Goal: Check status: Check status

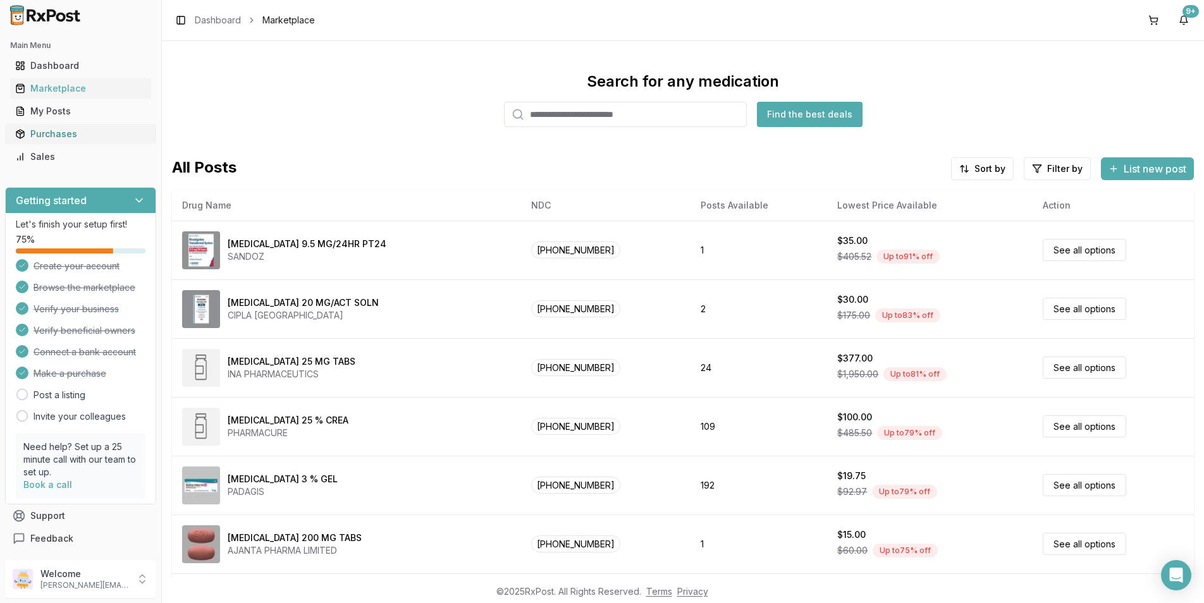
click at [56, 132] on div "Purchases" at bounding box center [80, 134] width 131 height 13
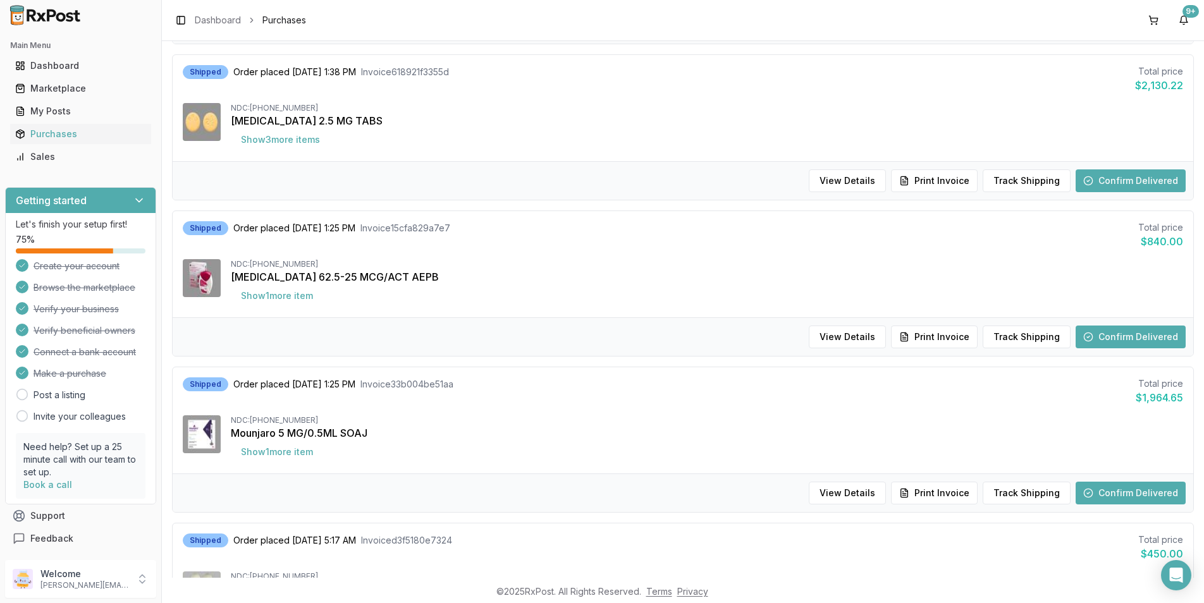
scroll to position [316, 0]
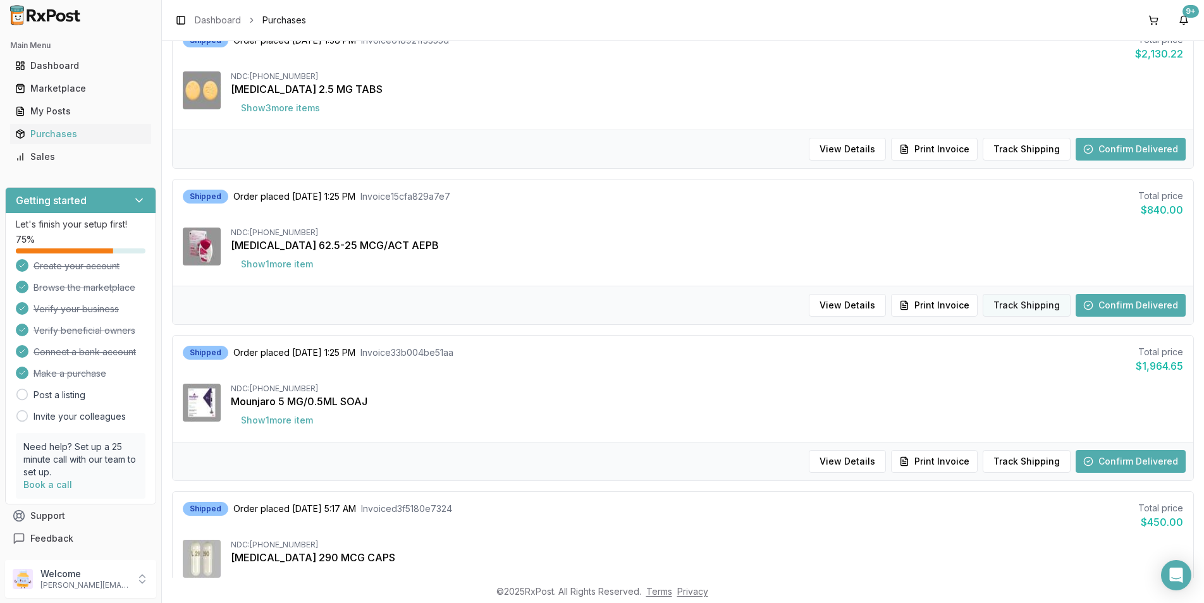
click at [1014, 307] on button "Track Shipping" at bounding box center [1026, 305] width 88 height 23
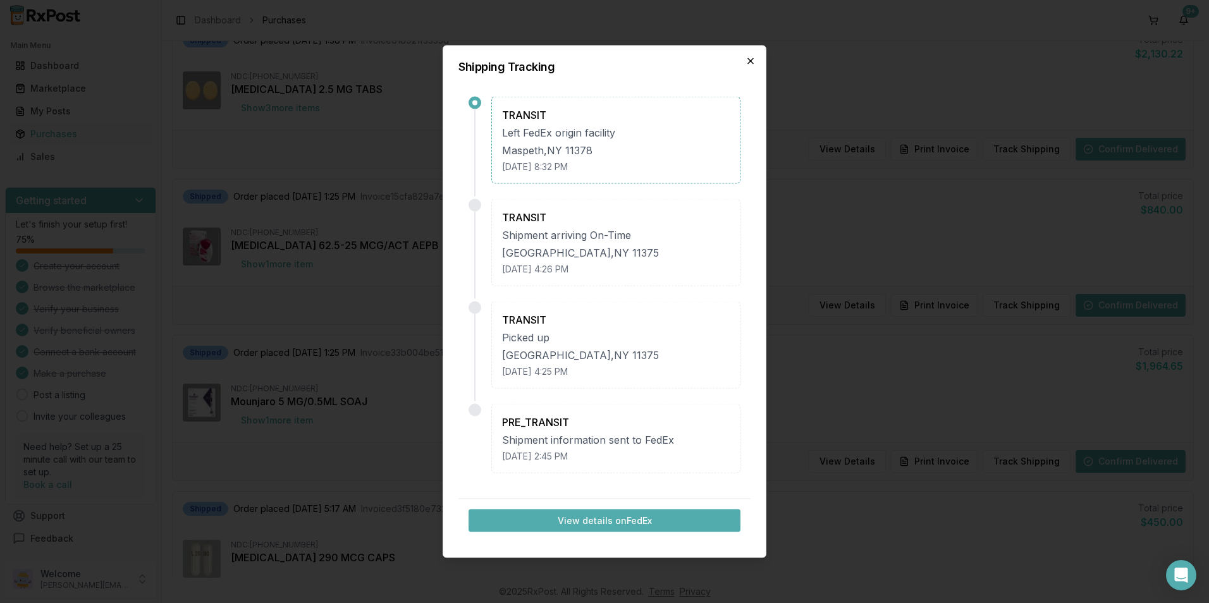
click at [749, 60] on icon "button" at bounding box center [750, 61] width 5 height 5
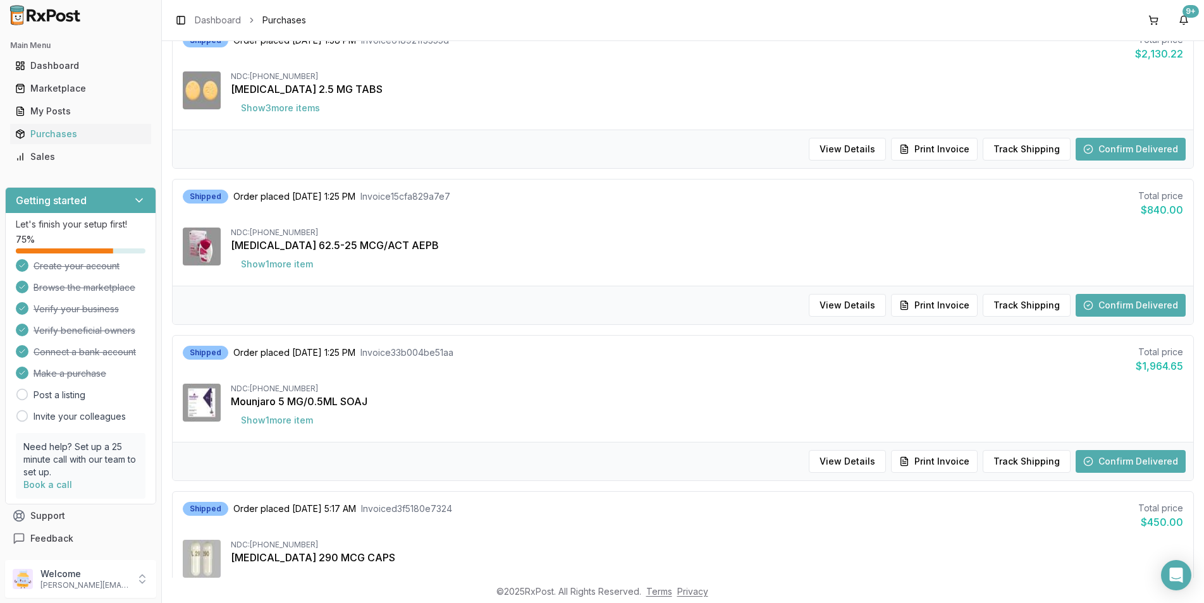
scroll to position [379, 0]
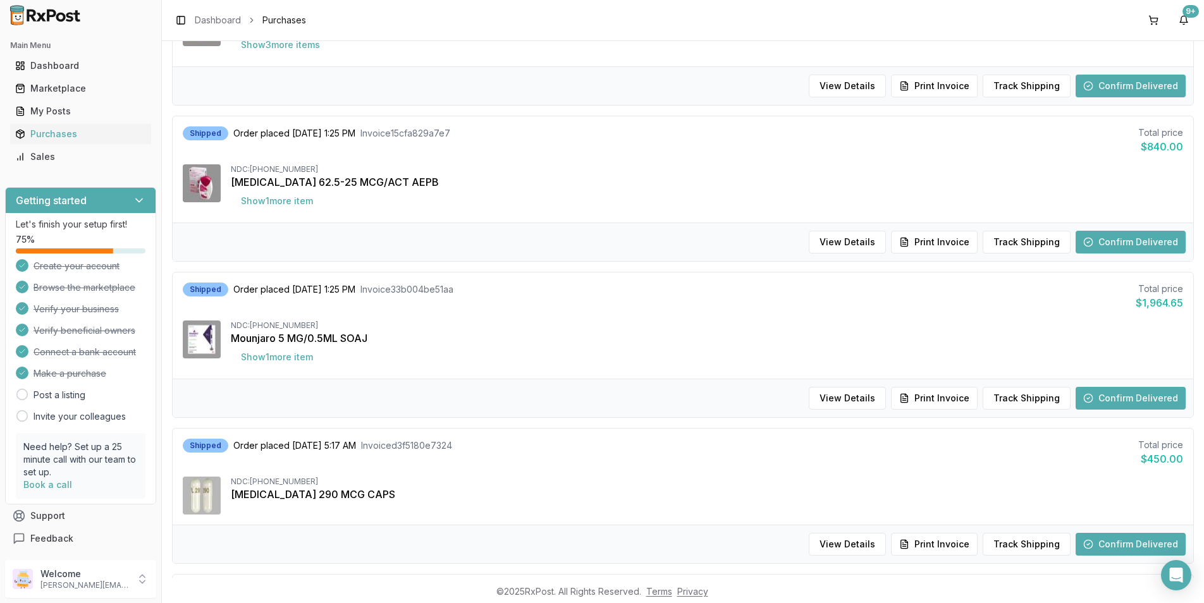
click at [1106, 402] on button "Confirm Delivered" at bounding box center [1130, 398] width 110 height 23
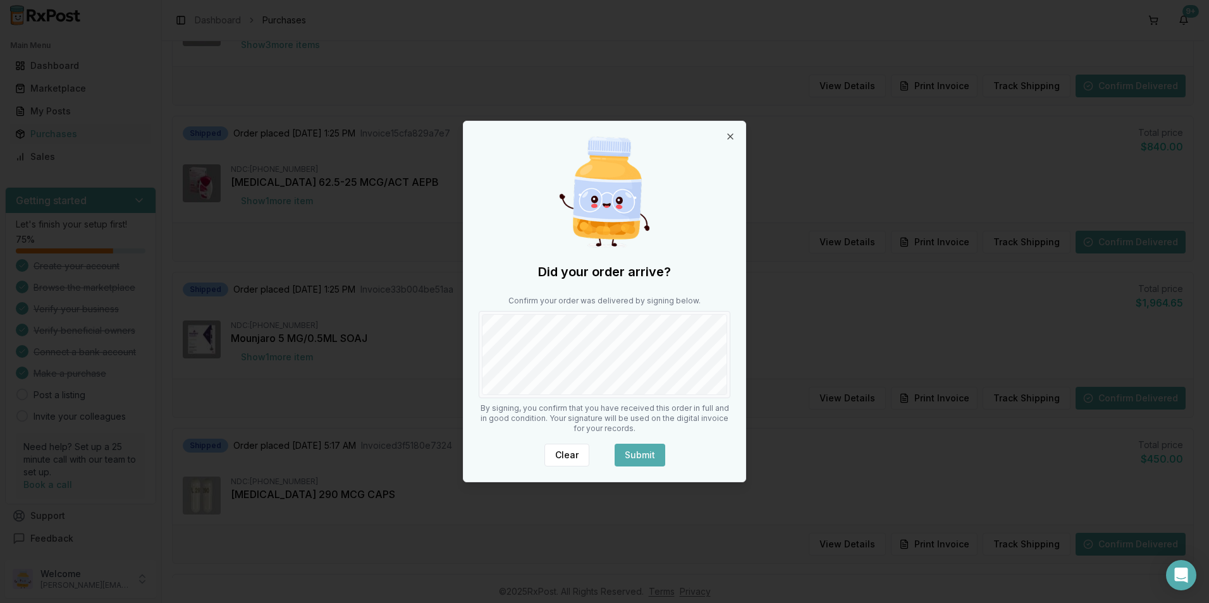
click at [649, 461] on button "Submit" at bounding box center [639, 455] width 51 height 23
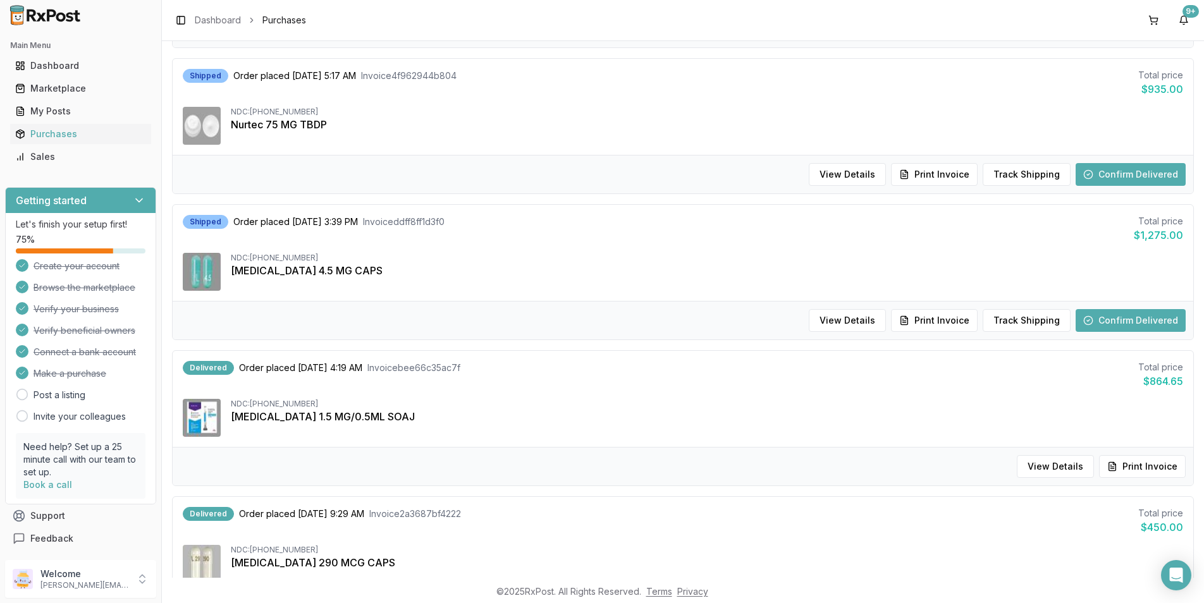
scroll to position [1075, 0]
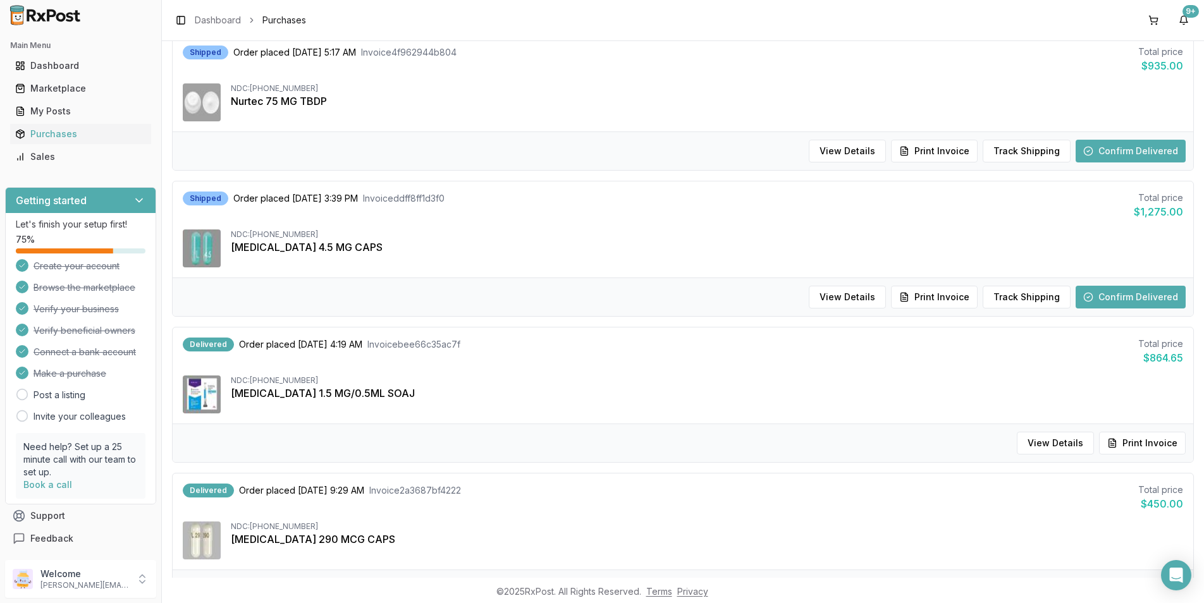
click at [1111, 290] on button "Confirm Delivered" at bounding box center [1130, 297] width 110 height 23
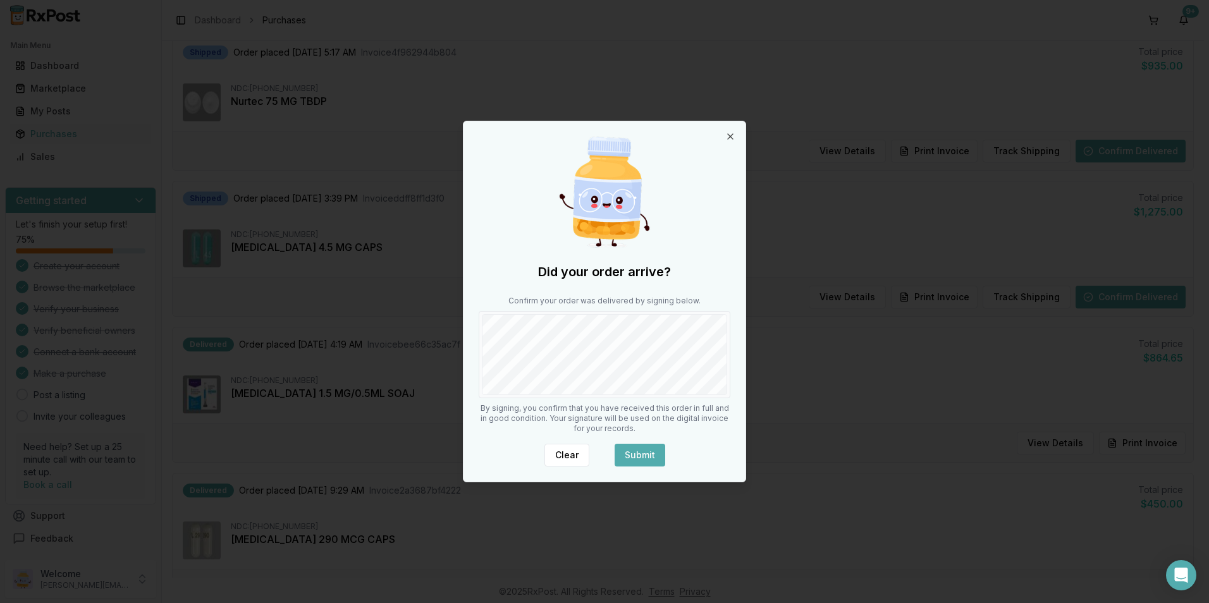
click at [761, 362] on body "Main Menu Dashboard Marketplace My Posts Purchases Sales Getting started Let's …" at bounding box center [602, 301] width 1204 height 603
click at [656, 460] on button "Submit" at bounding box center [639, 455] width 51 height 23
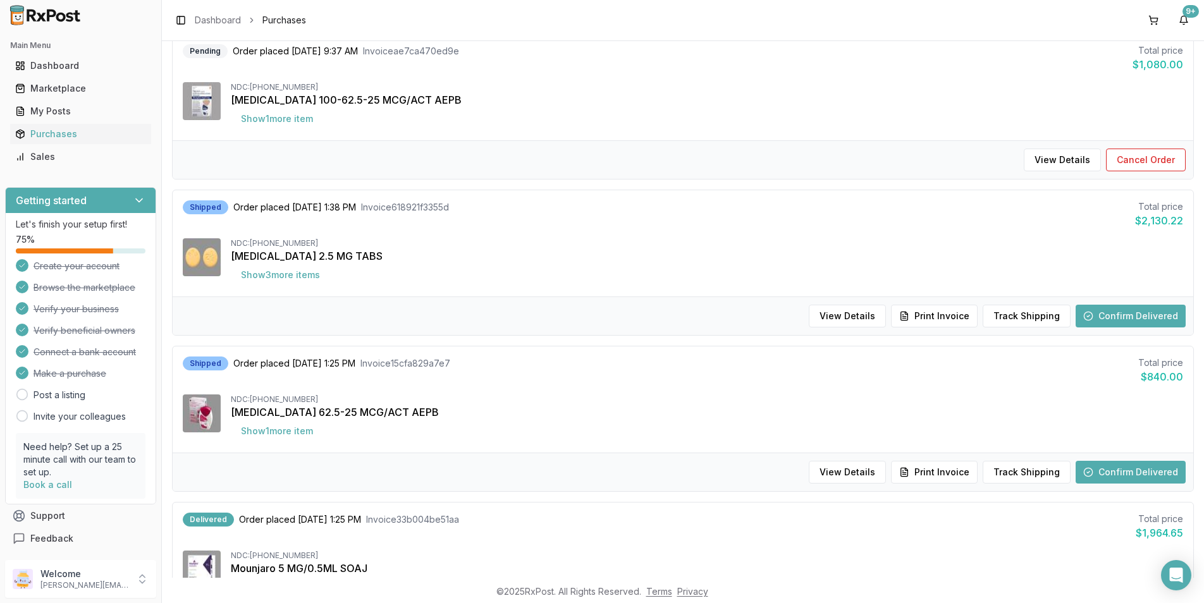
scroll to position [94, 0]
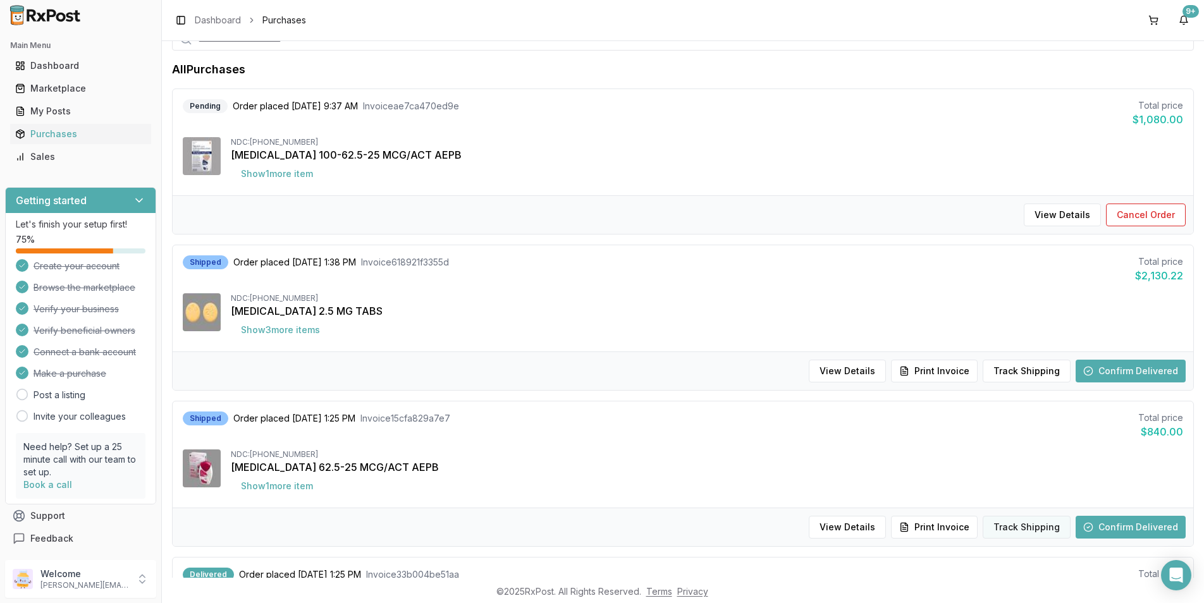
click at [1051, 528] on button "Track Shipping" at bounding box center [1026, 527] width 88 height 23
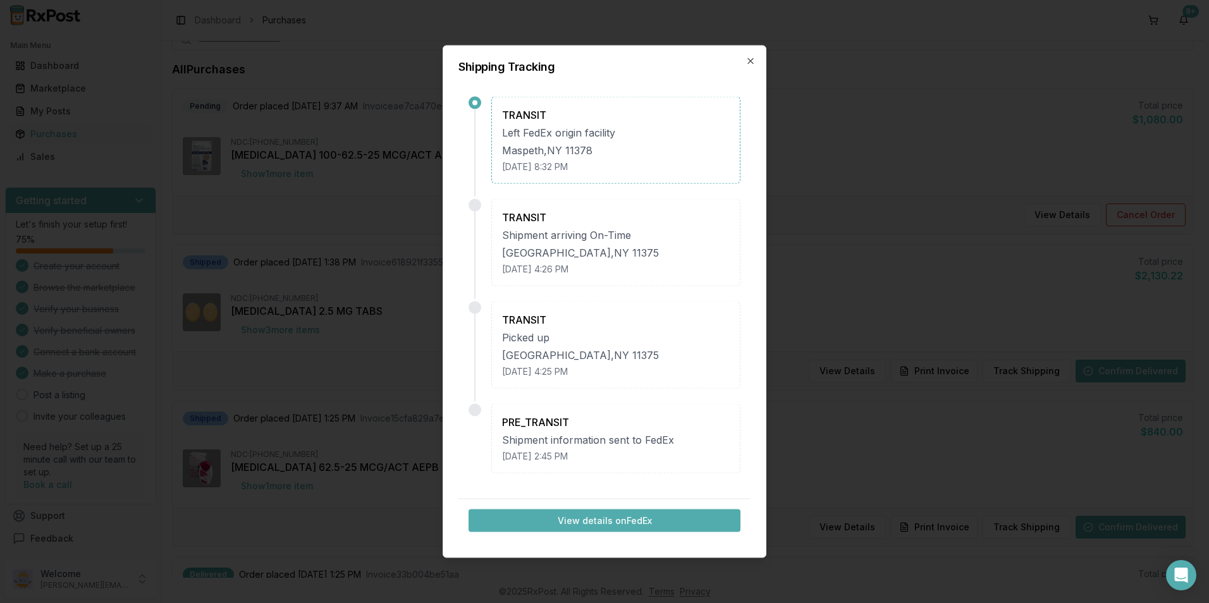
click at [629, 524] on button "View details on FedEx" at bounding box center [604, 521] width 272 height 23
click at [751, 58] on icon "button" at bounding box center [750, 61] width 10 height 10
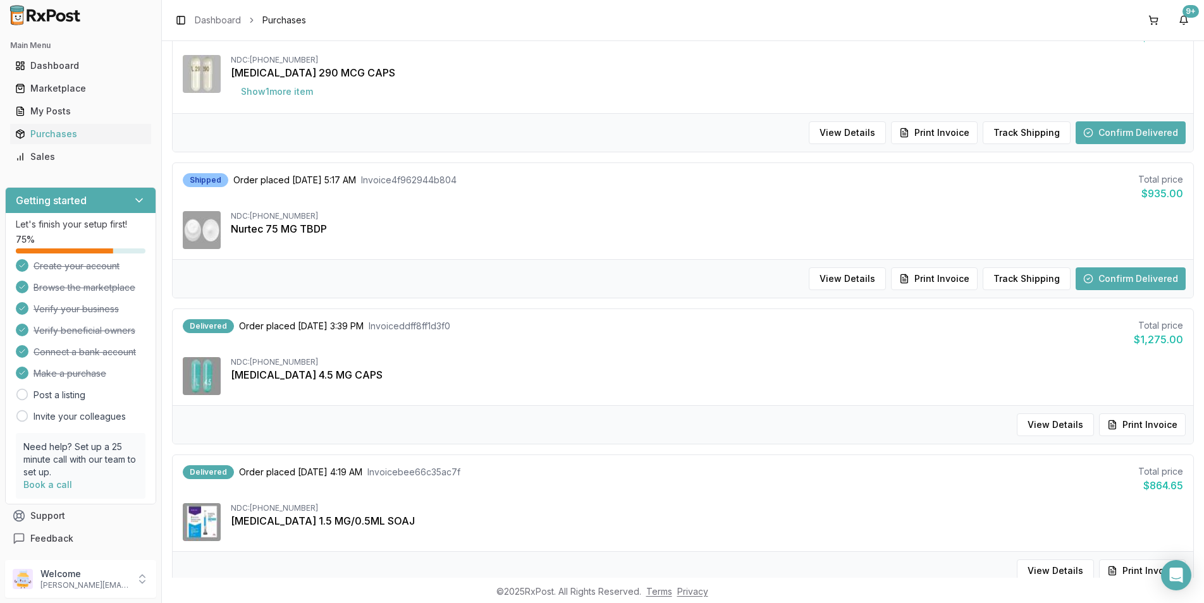
scroll to position [1042, 0]
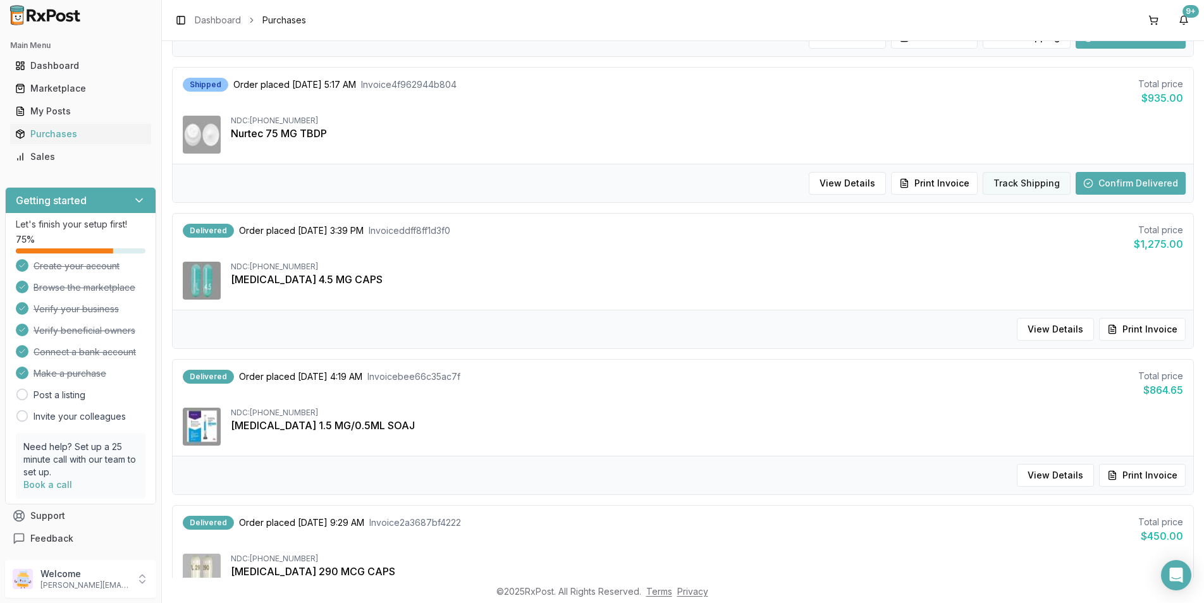
click at [1027, 181] on button "Track Shipping" at bounding box center [1026, 183] width 88 height 23
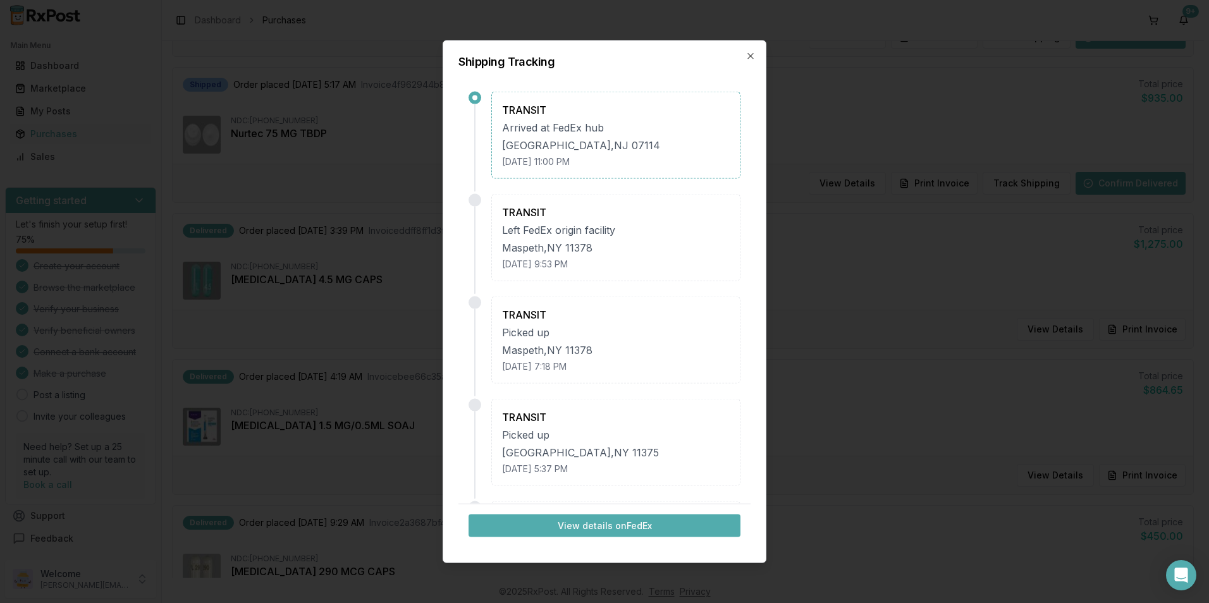
click at [607, 522] on button "View details on FedEx" at bounding box center [604, 525] width 272 height 23
click at [750, 56] on icon "button" at bounding box center [750, 56] width 5 height 5
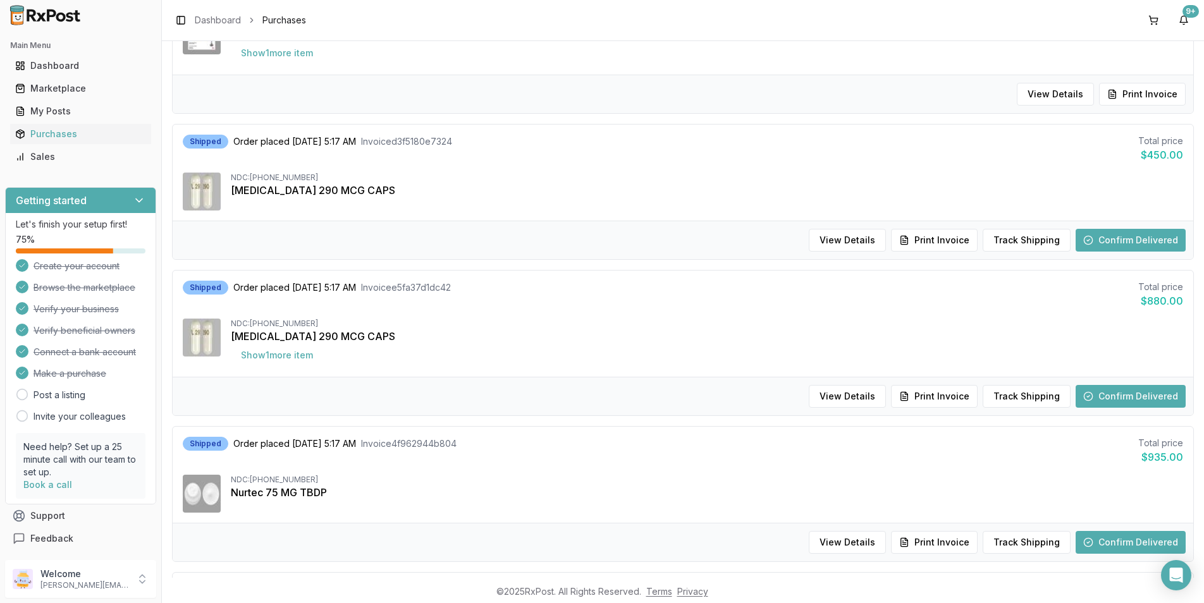
scroll to position [663, 0]
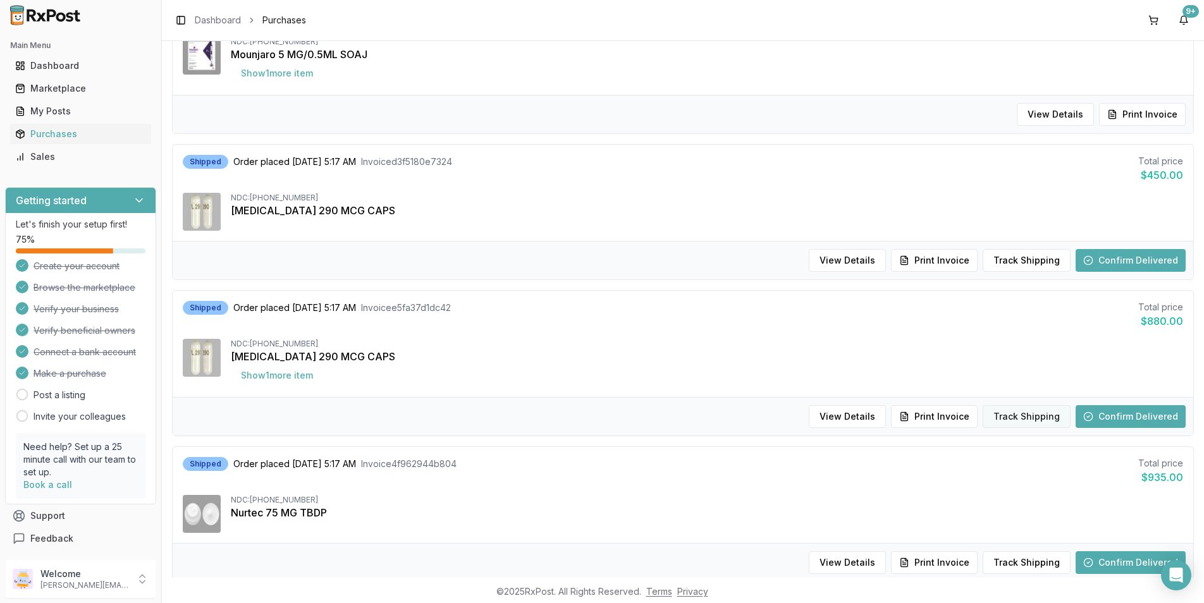
click at [1016, 415] on button "Track Shipping" at bounding box center [1026, 416] width 88 height 23
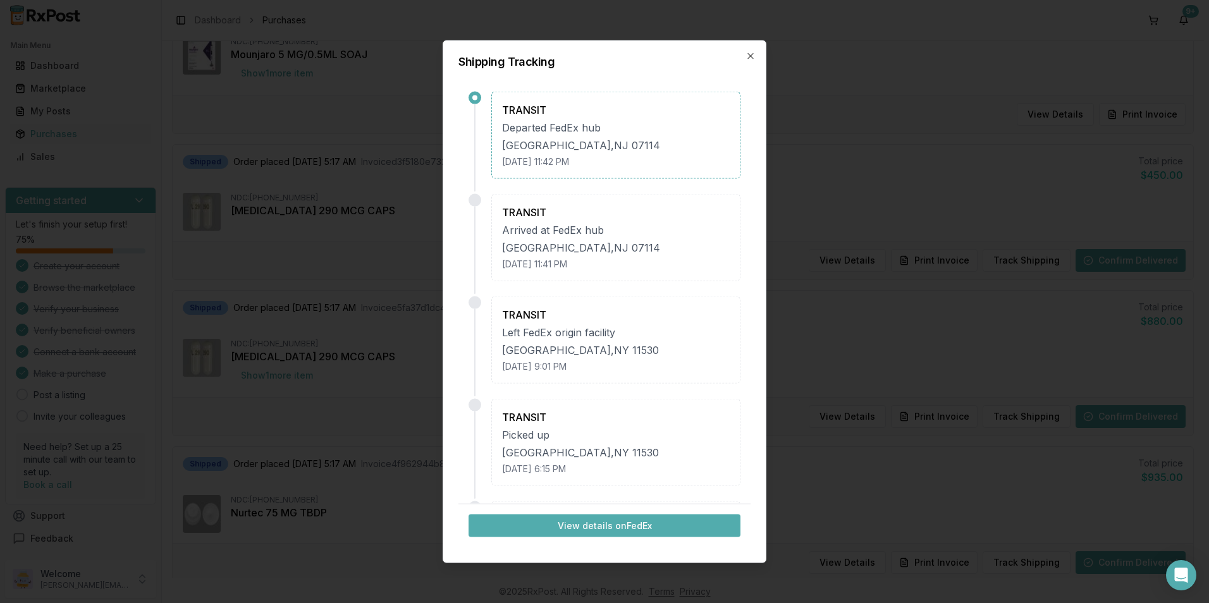
click at [628, 522] on button "View details on FedEx" at bounding box center [604, 525] width 272 height 23
click at [745, 51] on icon "button" at bounding box center [750, 56] width 10 height 10
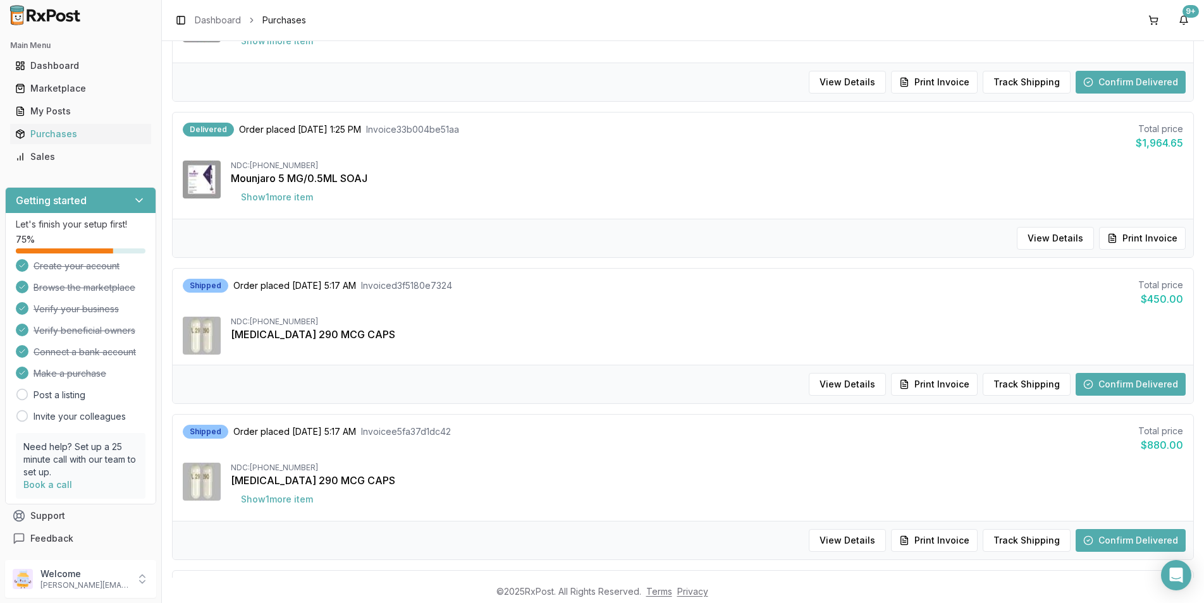
scroll to position [537, 0]
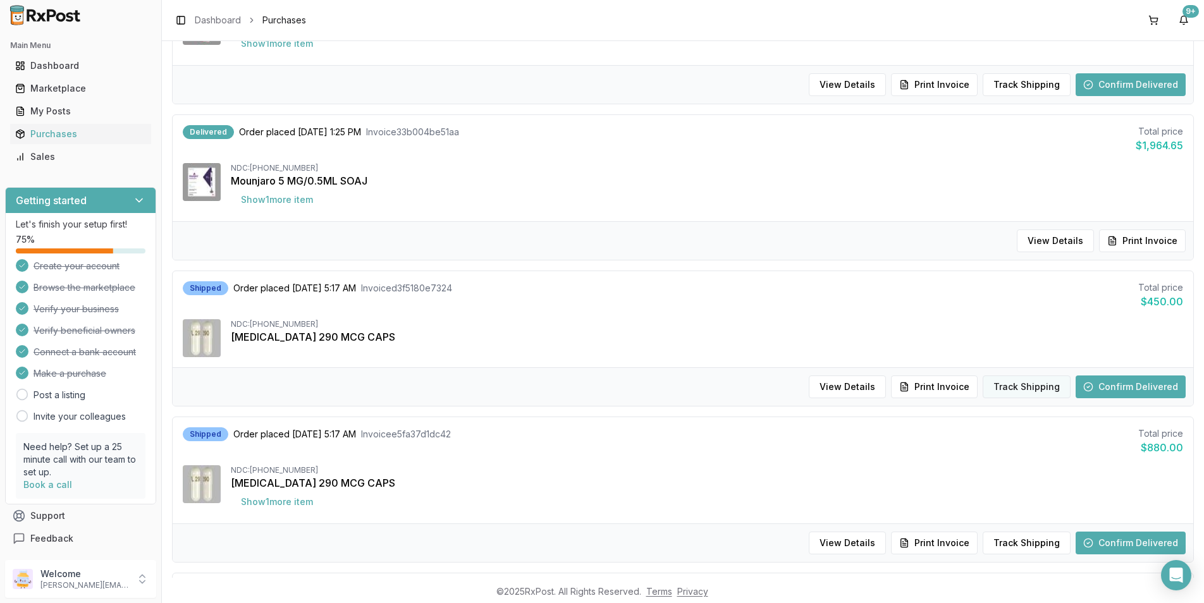
click at [1034, 386] on button "Track Shipping" at bounding box center [1026, 387] width 88 height 23
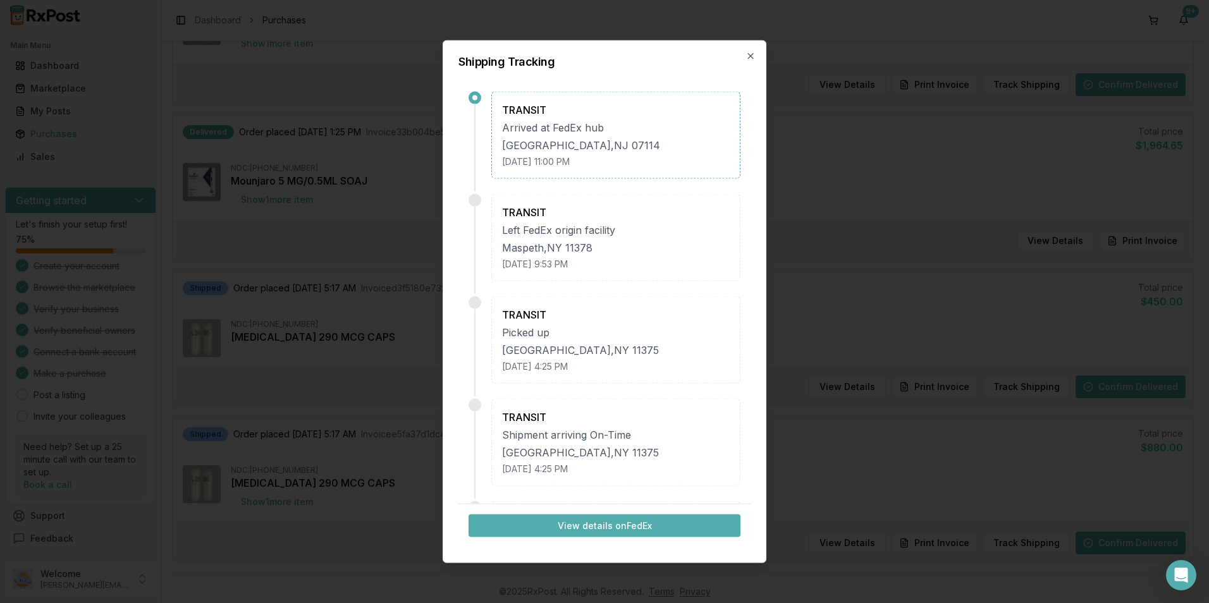
click at [603, 522] on button "View details on FedEx" at bounding box center [604, 525] width 272 height 23
click at [755, 57] on icon "button" at bounding box center [750, 56] width 10 height 10
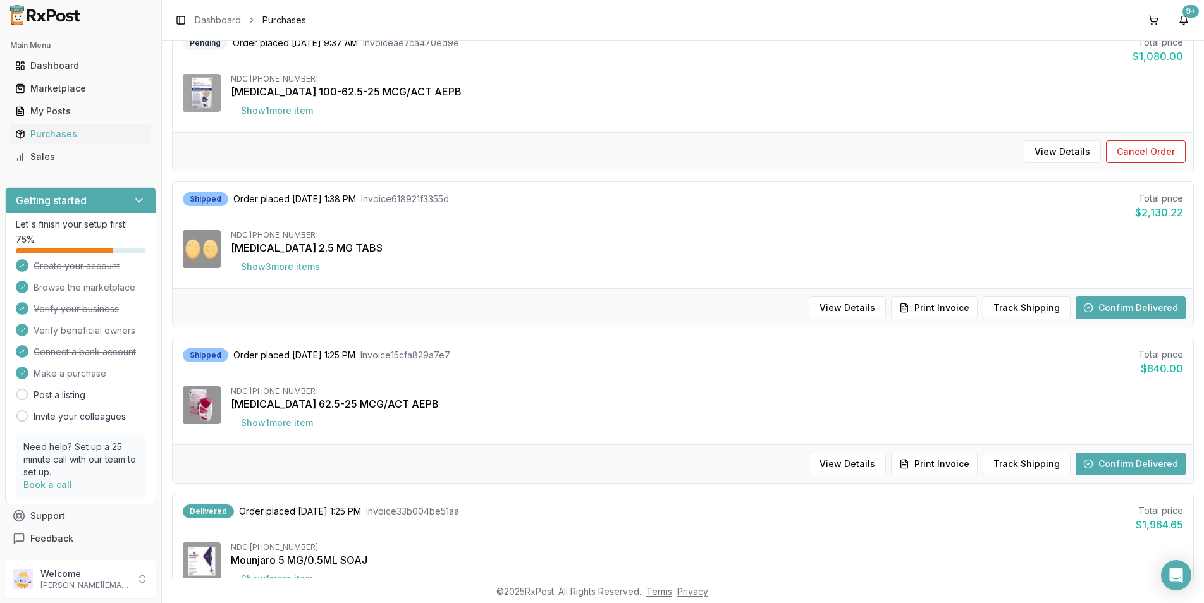
scroll to position [94, 0]
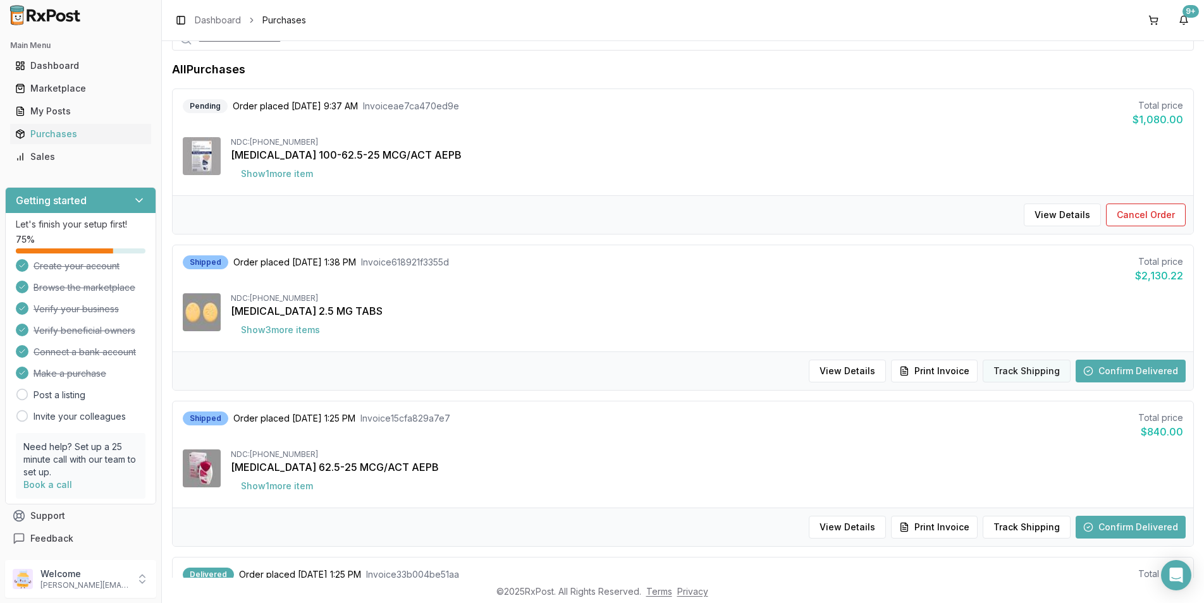
click at [1002, 371] on button "Track Shipping" at bounding box center [1026, 371] width 88 height 23
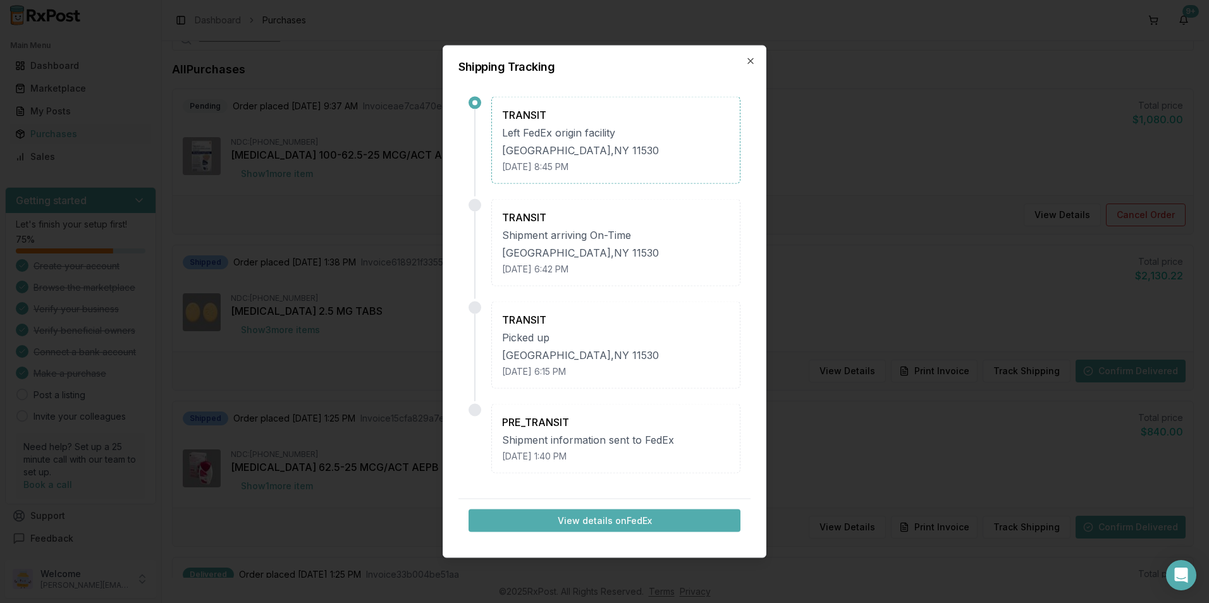
click at [613, 518] on button "View details on FedEx" at bounding box center [604, 521] width 272 height 23
click at [753, 58] on icon "button" at bounding box center [750, 61] width 10 height 10
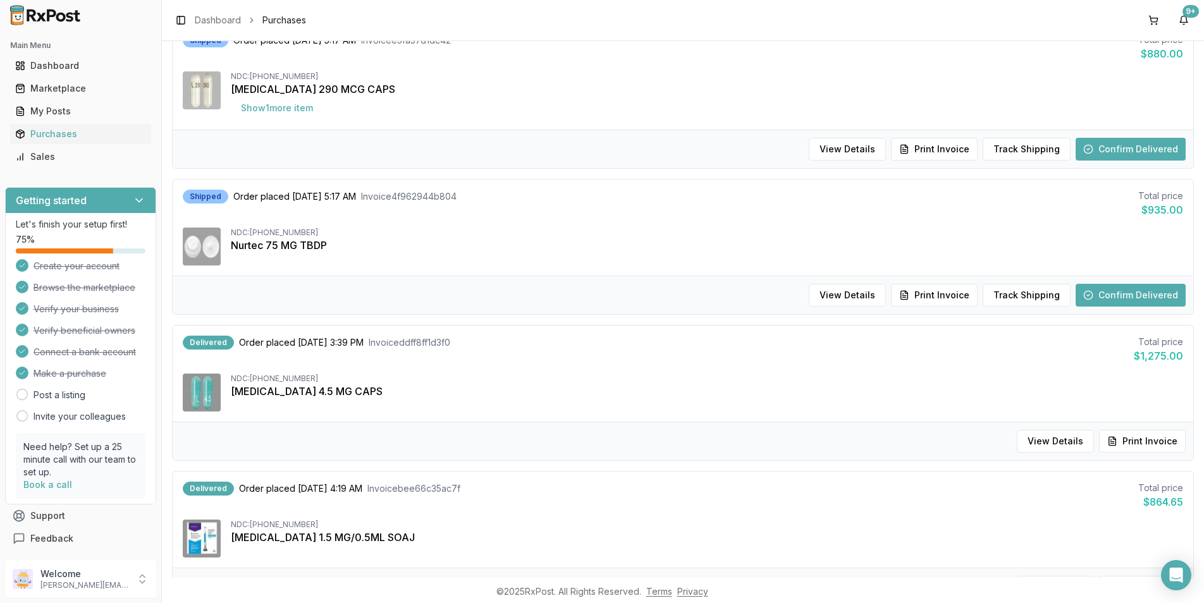
scroll to position [1075, 0]
